Goal: Use online tool/utility: Utilize a website feature to perform a specific function

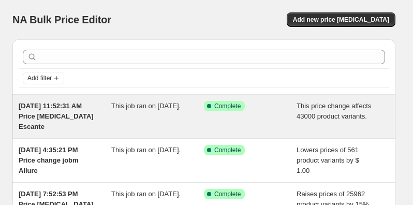
click at [70, 102] on span "[DATE] 11:52:31 AM Price [MEDICAL_DATA] Escante" at bounding box center [56, 116] width 75 height 28
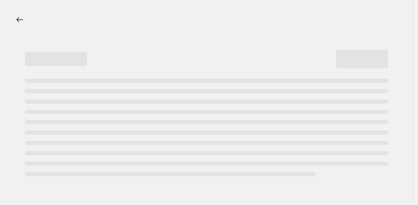
select select "no_change"
select select "remove"
select select "vendor"
select select "not_equal"
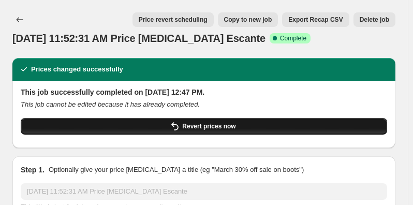
click at [82, 121] on button "Revert prices now" at bounding box center [204, 126] width 367 height 17
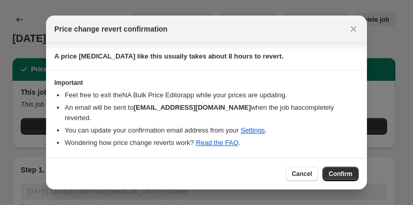
scroll to position [81, 0]
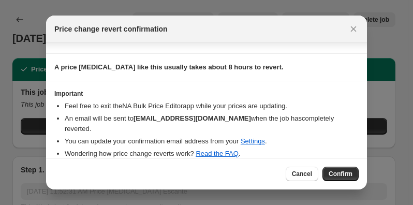
click at [244, 159] on div "Cancel Confirm" at bounding box center [206, 174] width 321 height 32
click at [294, 172] on span "Cancel" at bounding box center [302, 174] width 20 height 8
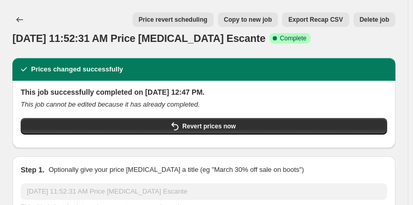
click at [179, 19] on span "Price revert scheduling" at bounding box center [173, 20] width 69 height 8
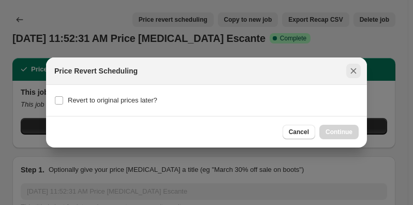
click at [352, 69] on icon "Close" at bounding box center [354, 71] width 6 height 6
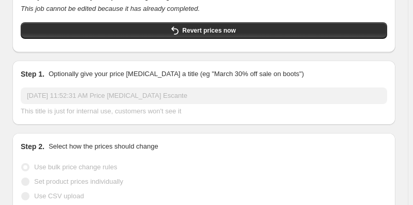
scroll to position [94, 0]
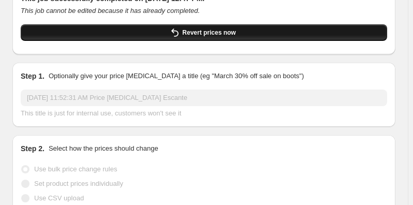
click at [182, 30] on span "Revert prices now" at bounding box center [208, 32] width 53 height 8
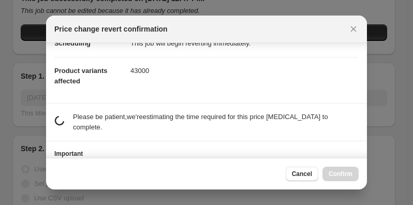
scroll to position [47, 0]
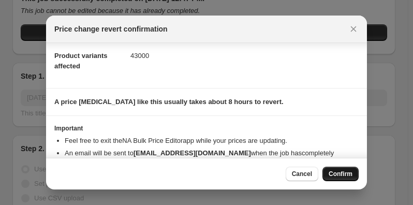
click at [337, 172] on span "Confirm" at bounding box center [341, 174] width 24 height 8
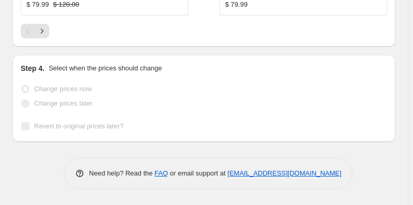
scroll to position [1319, 0]
click at [25, 88] on span at bounding box center [25, 89] width 8 height 8
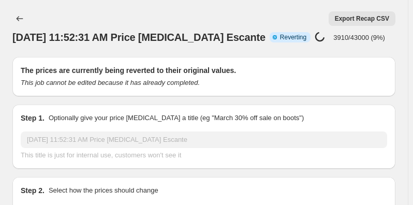
scroll to position [0, 0]
